Goal: Check status: Check status

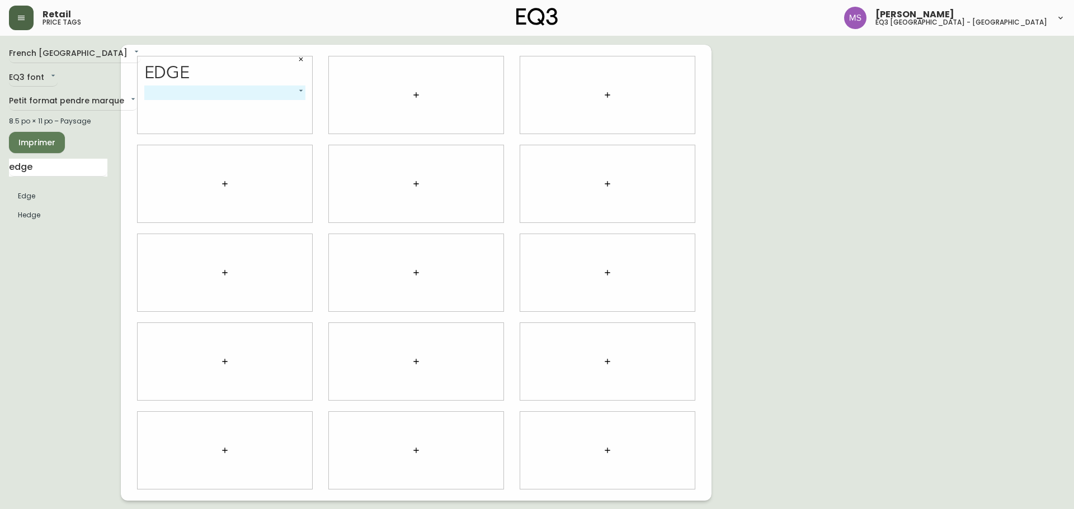
click at [27, 22] on button "button" at bounding box center [21, 18] width 25 height 25
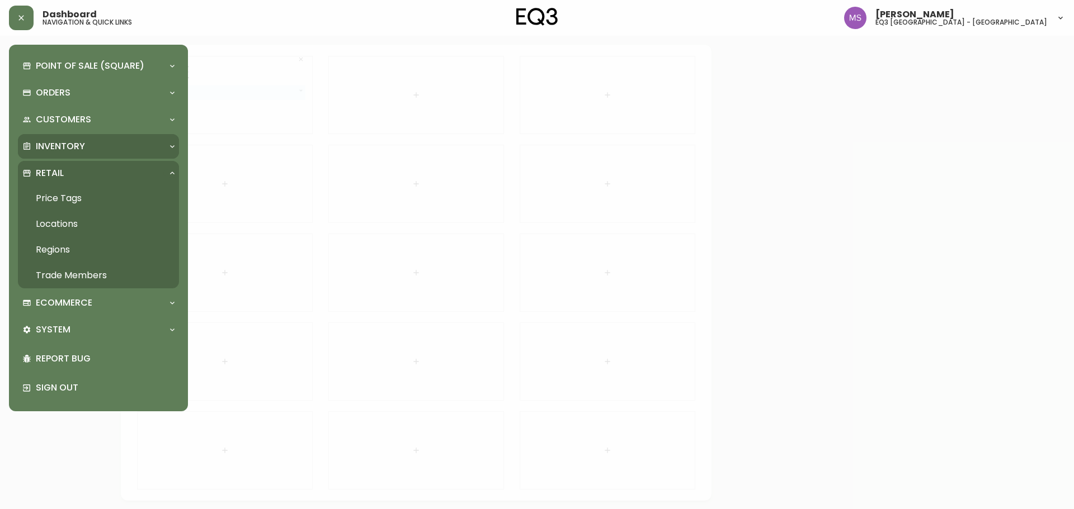
click at [98, 143] on div "Inventory" at bounding box center [92, 146] width 141 height 12
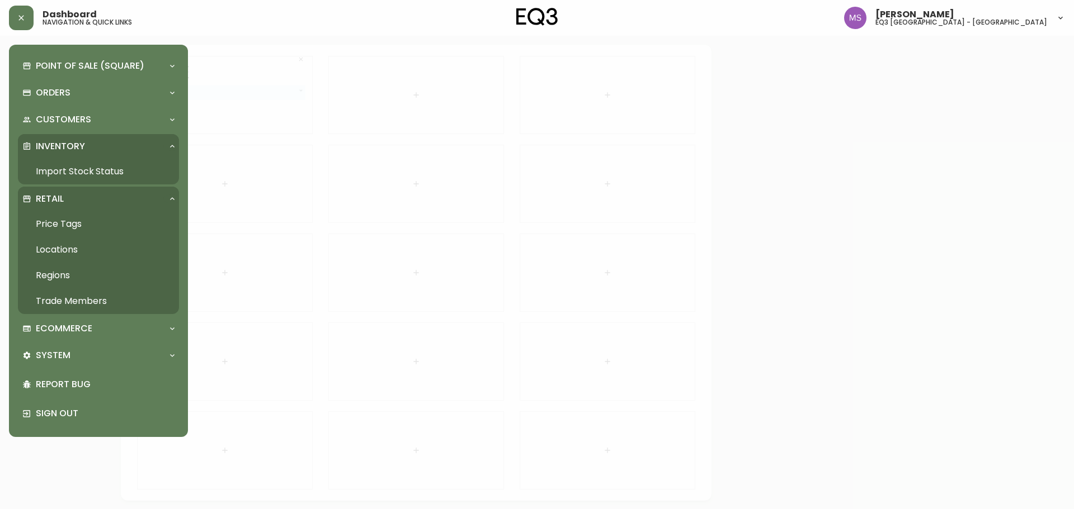
click at [81, 173] on link "Import Stock Status" at bounding box center [98, 172] width 161 height 26
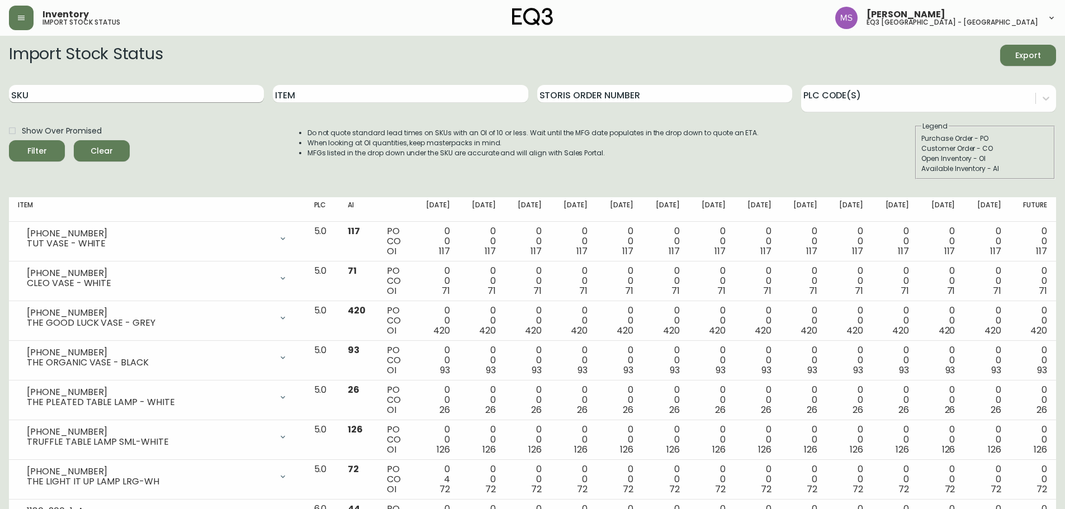
click at [172, 100] on input "SKU" at bounding box center [136, 94] width 255 height 18
paste input "[PHONE_NUMBER]"
type input "[PHONE_NUMBER]"
click at [9, 140] on button "Filter" at bounding box center [37, 150] width 56 height 21
